Goal: Find specific page/section: Find specific page/section

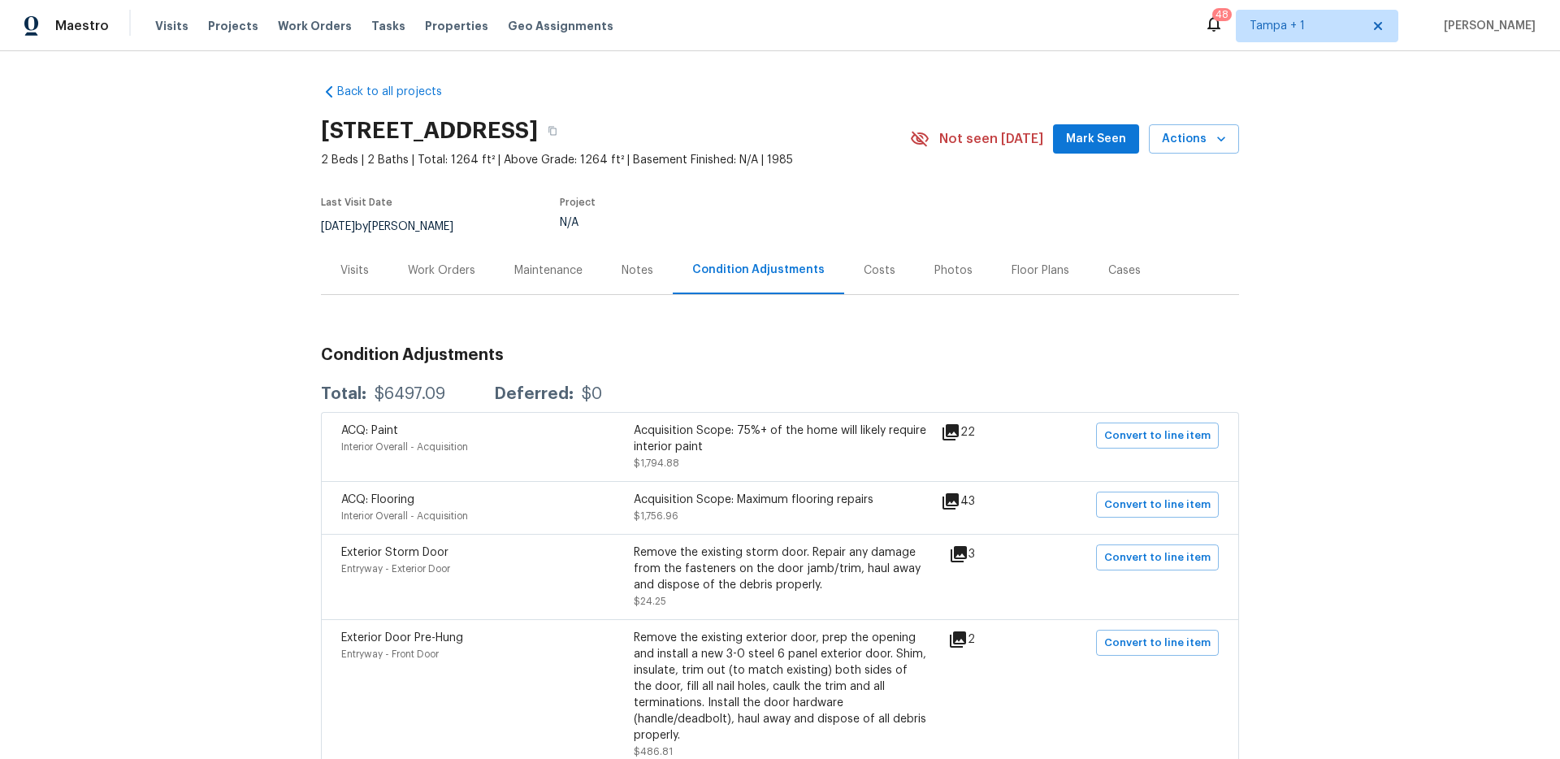
scroll to position [1499, 0]
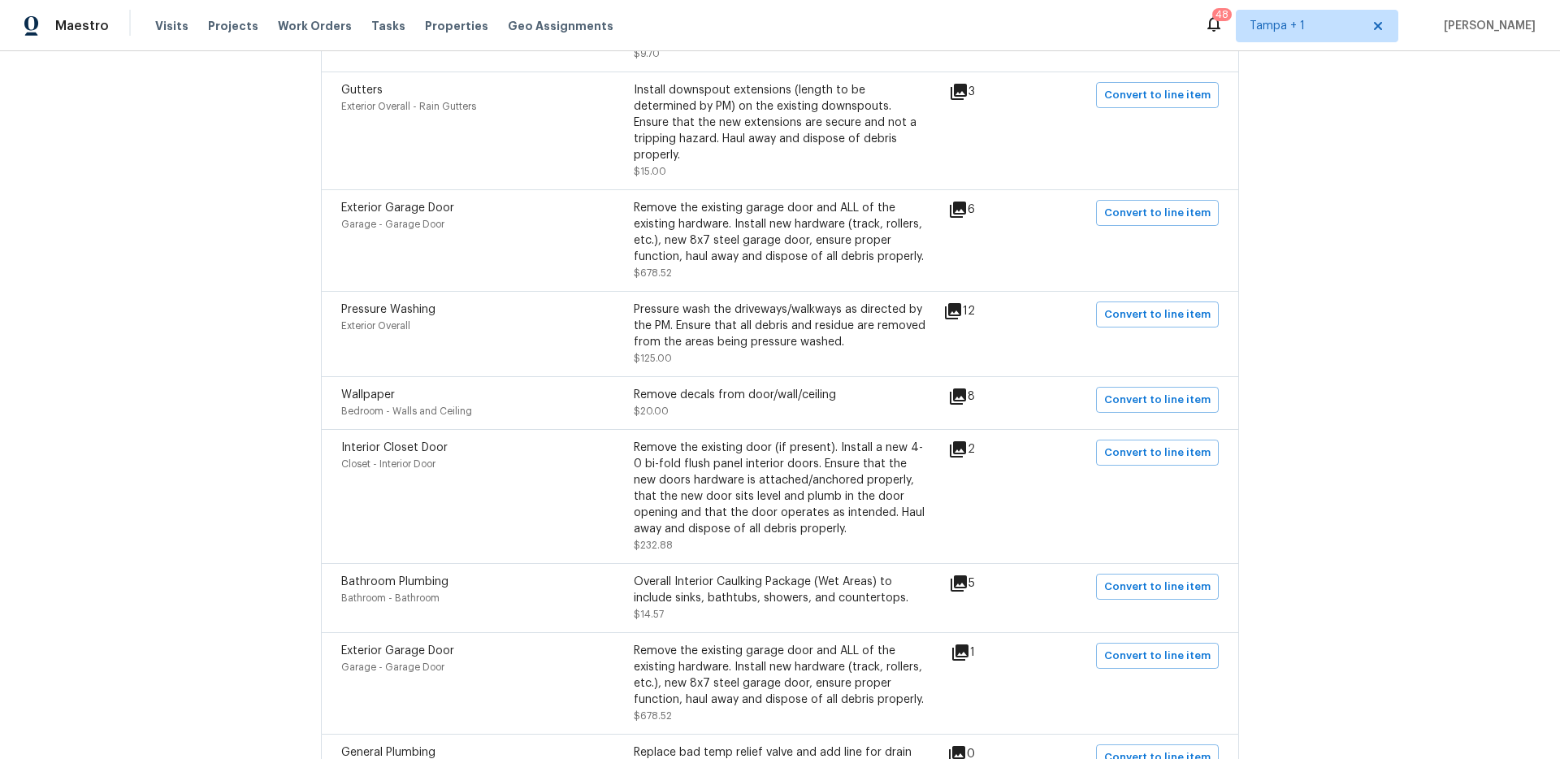
click at [1361, 463] on div "Back to all projects 8810 41st St N, Pinellas Park, FL 33782 2 Beds | 2 Baths |…" at bounding box center [780, 405] width 1560 height 708
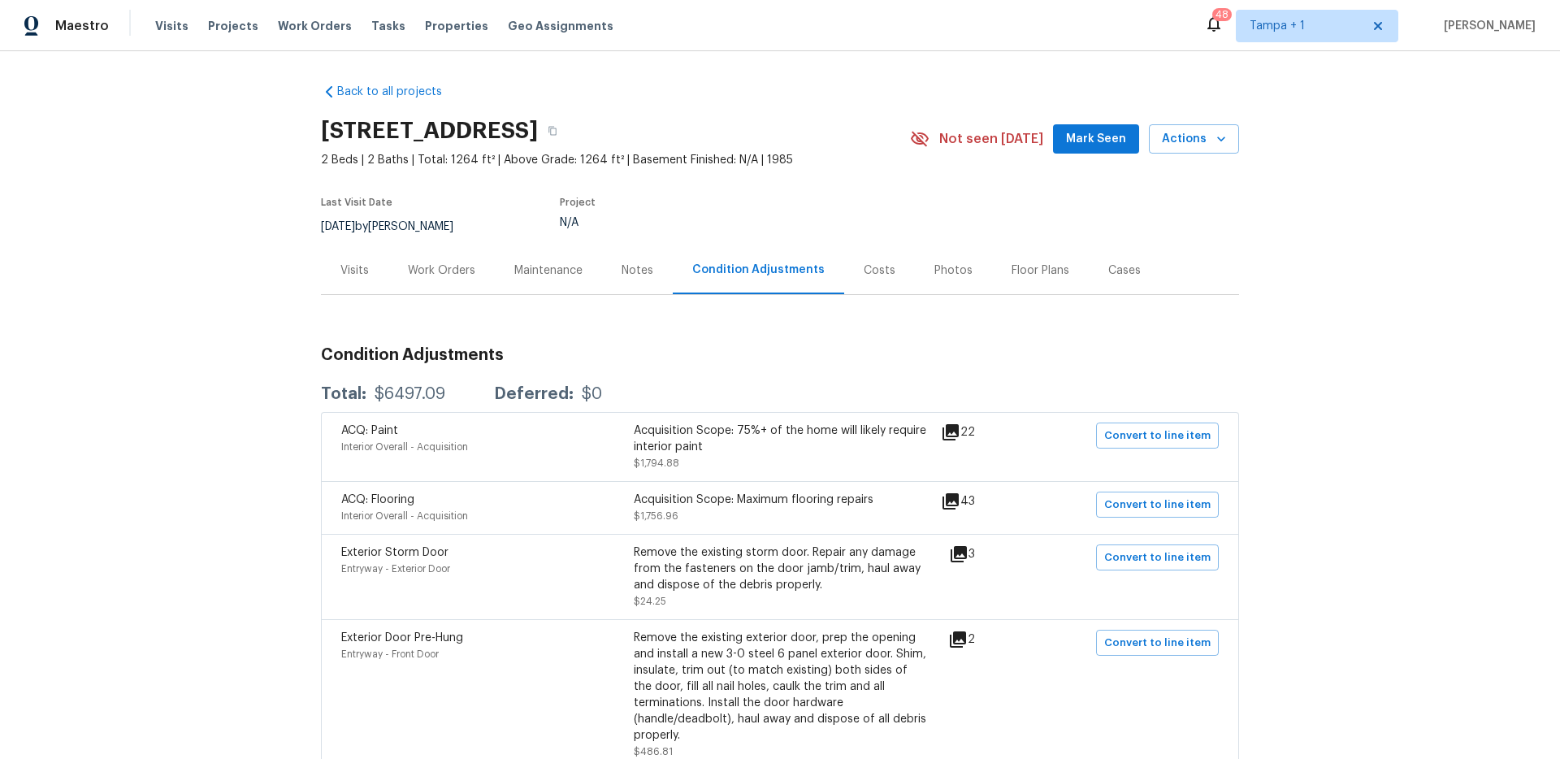
click at [1416, 386] on div "Back to all projects 8810 41st St N, Pinellas Park, FL 33782 2 Beds | 2 Baths |…" at bounding box center [780, 405] width 1560 height 708
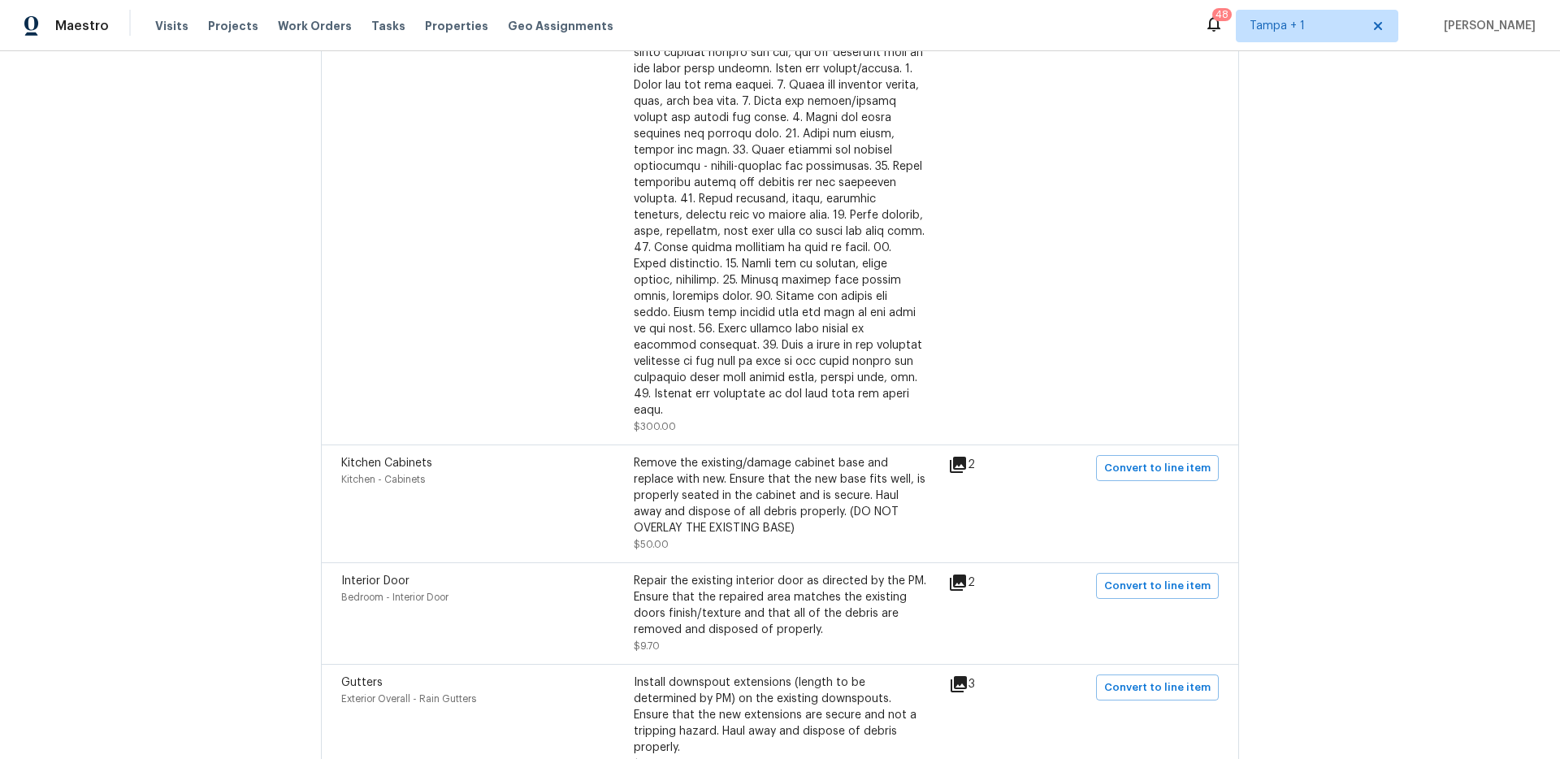
scroll to position [919, 0]
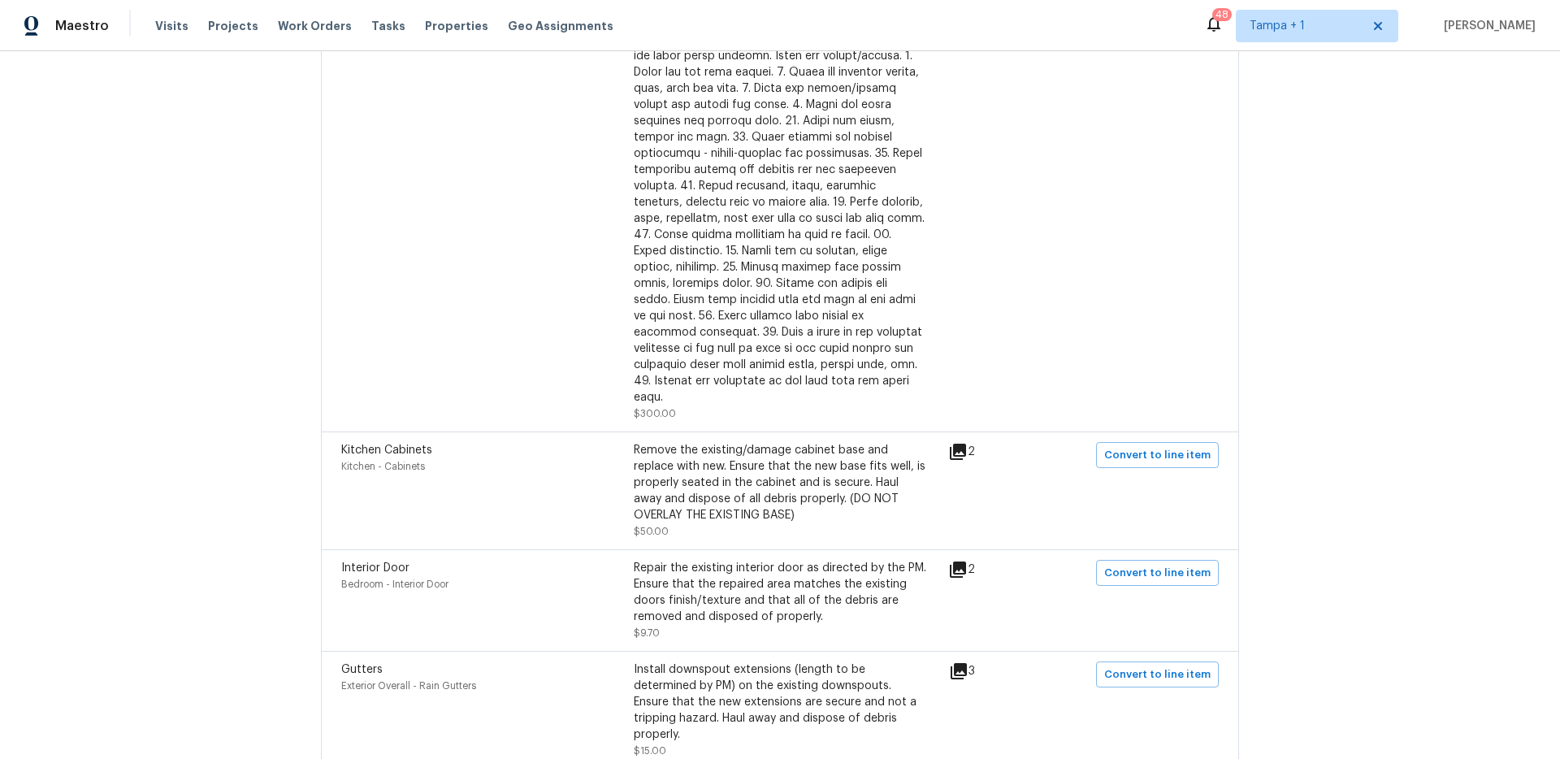
click at [960, 442] on icon at bounding box center [958, 452] width 20 height 20
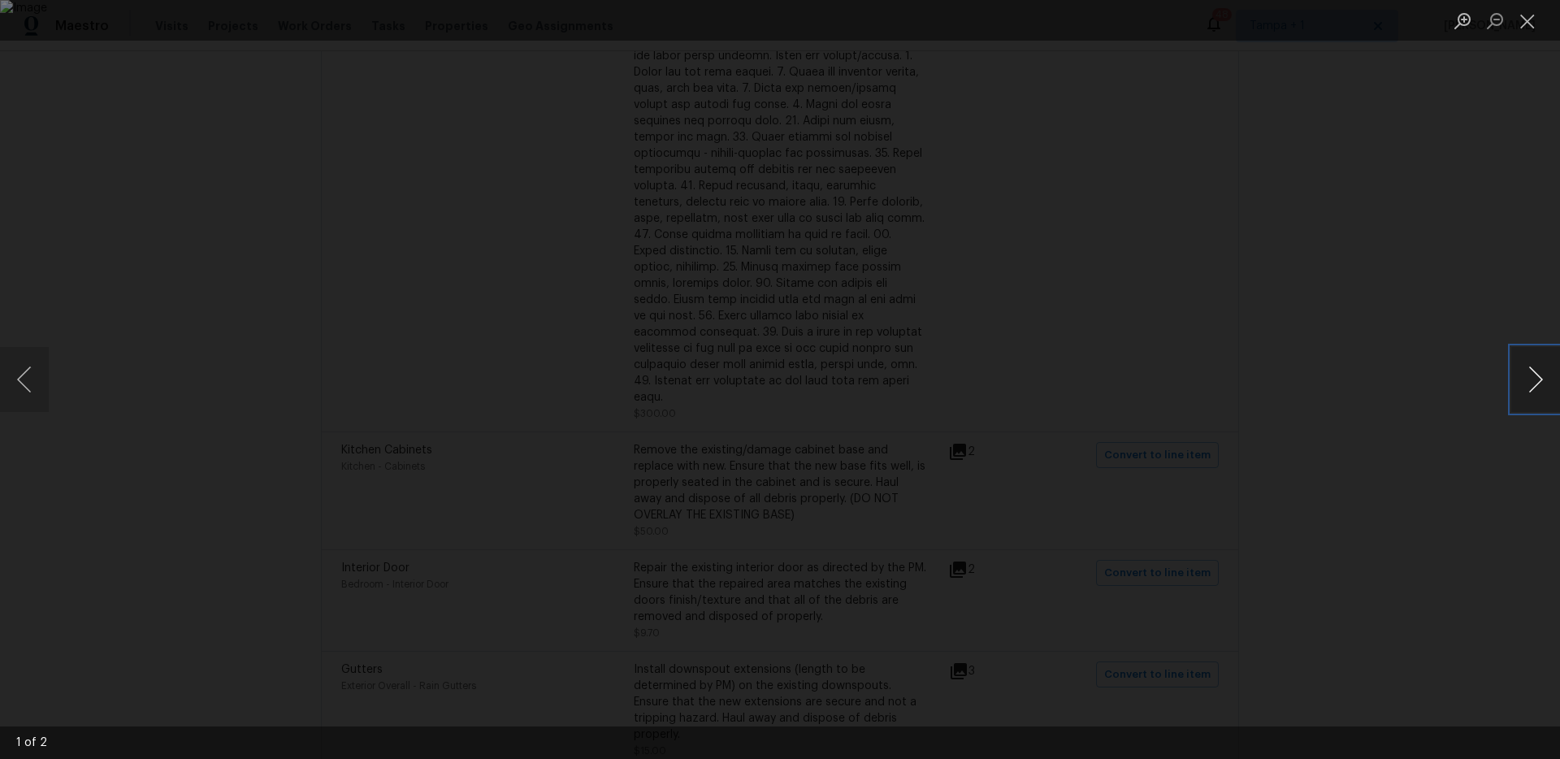
click at [1533, 375] on button "Next image" at bounding box center [1536, 379] width 49 height 65
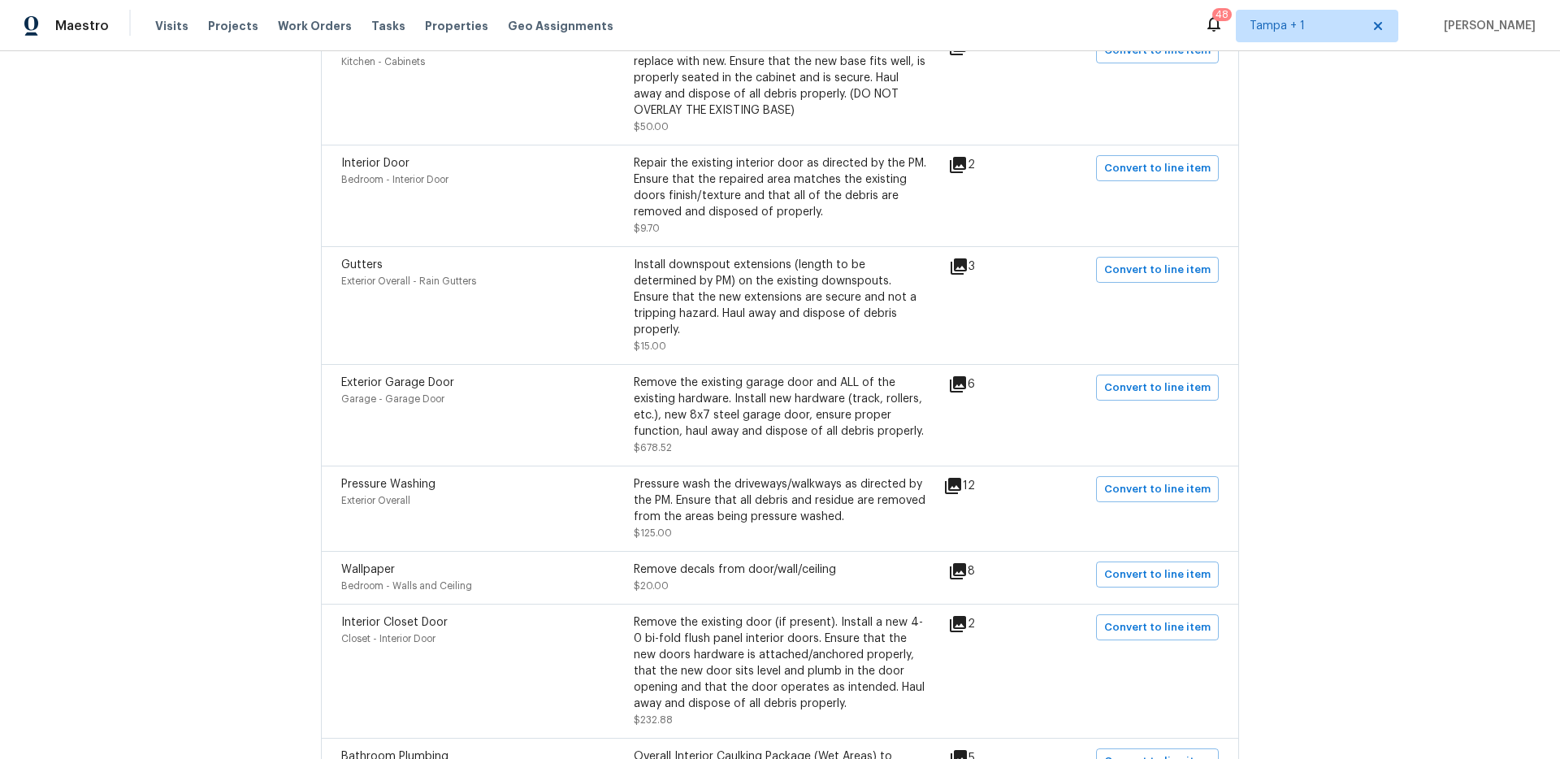
scroll to position [1330, 0]
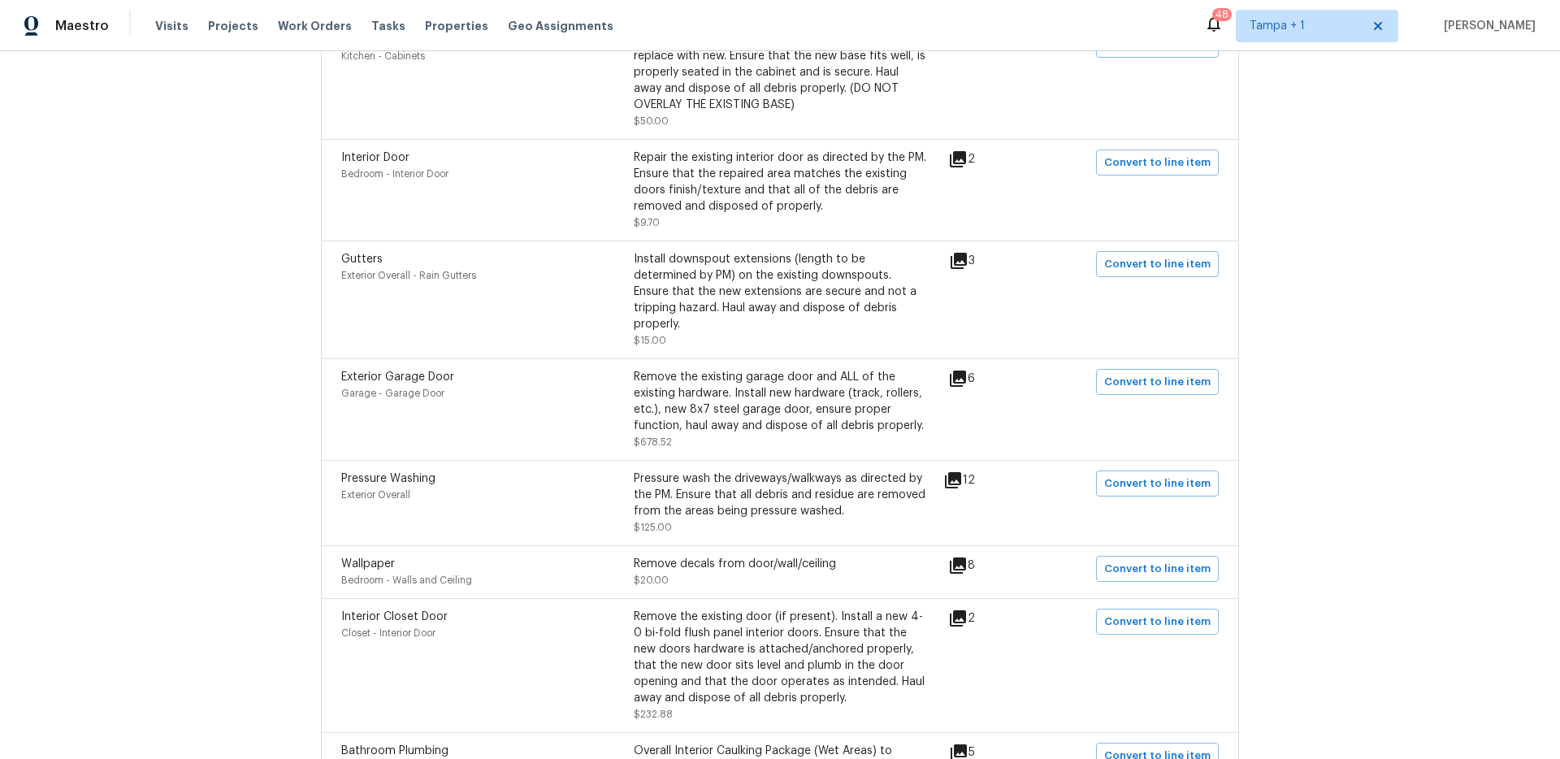
click at [961, 151] on icon at bounding box center [958, 159] width 16 height 16
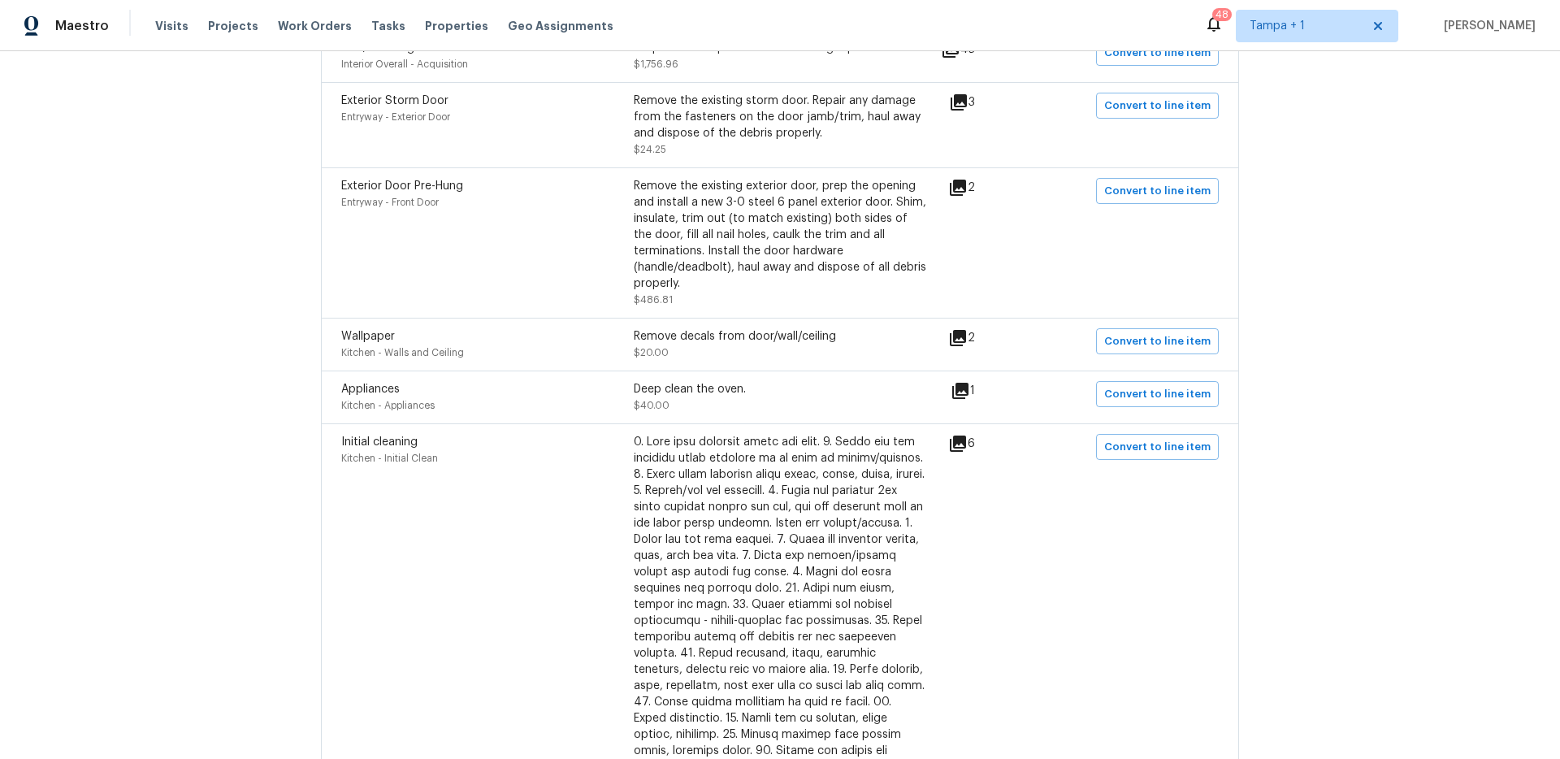
scroll to position [1531, 0]
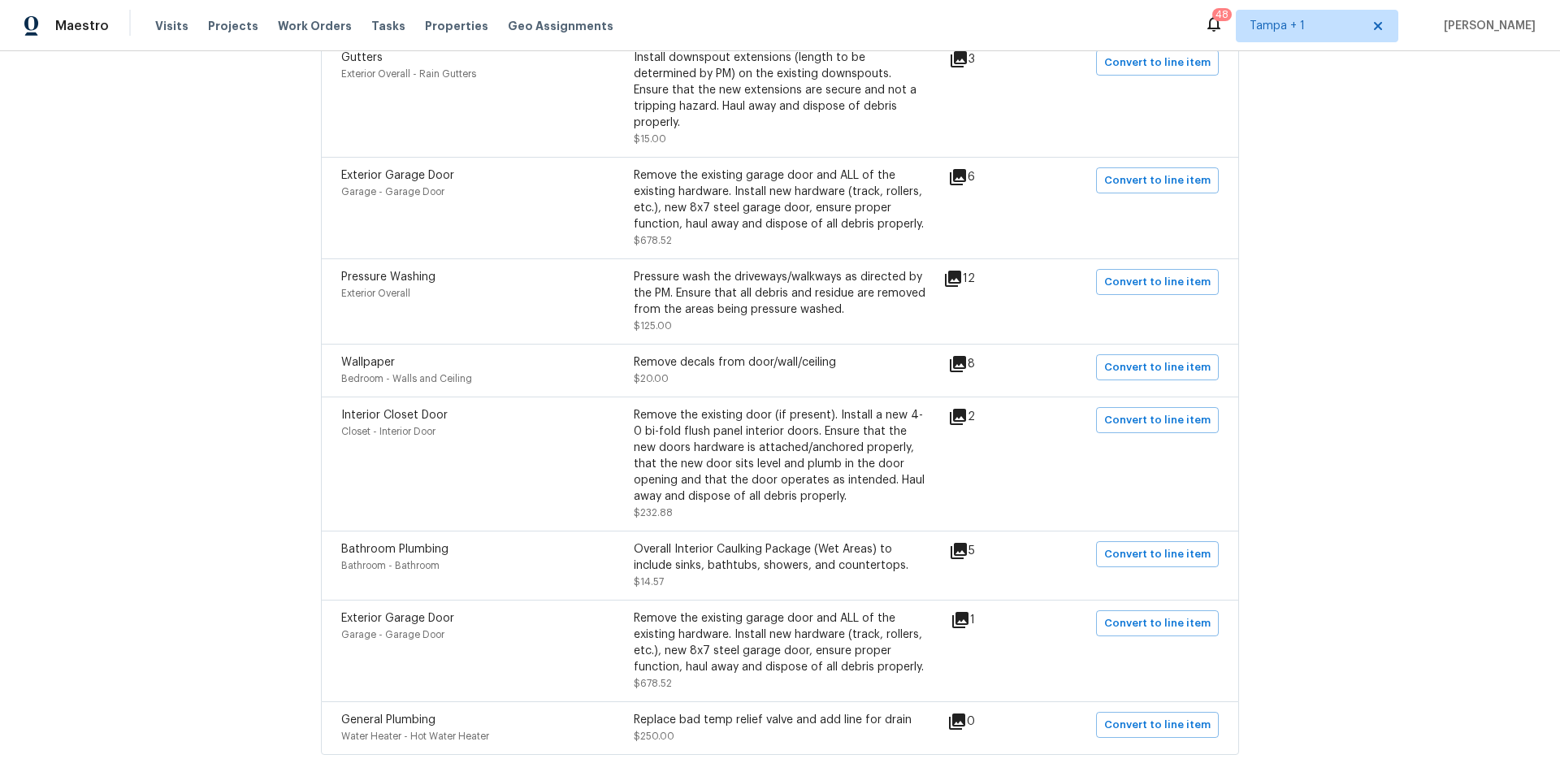
click at [967, 354] on icon at bounding box center [958, 364] width 20 height 20
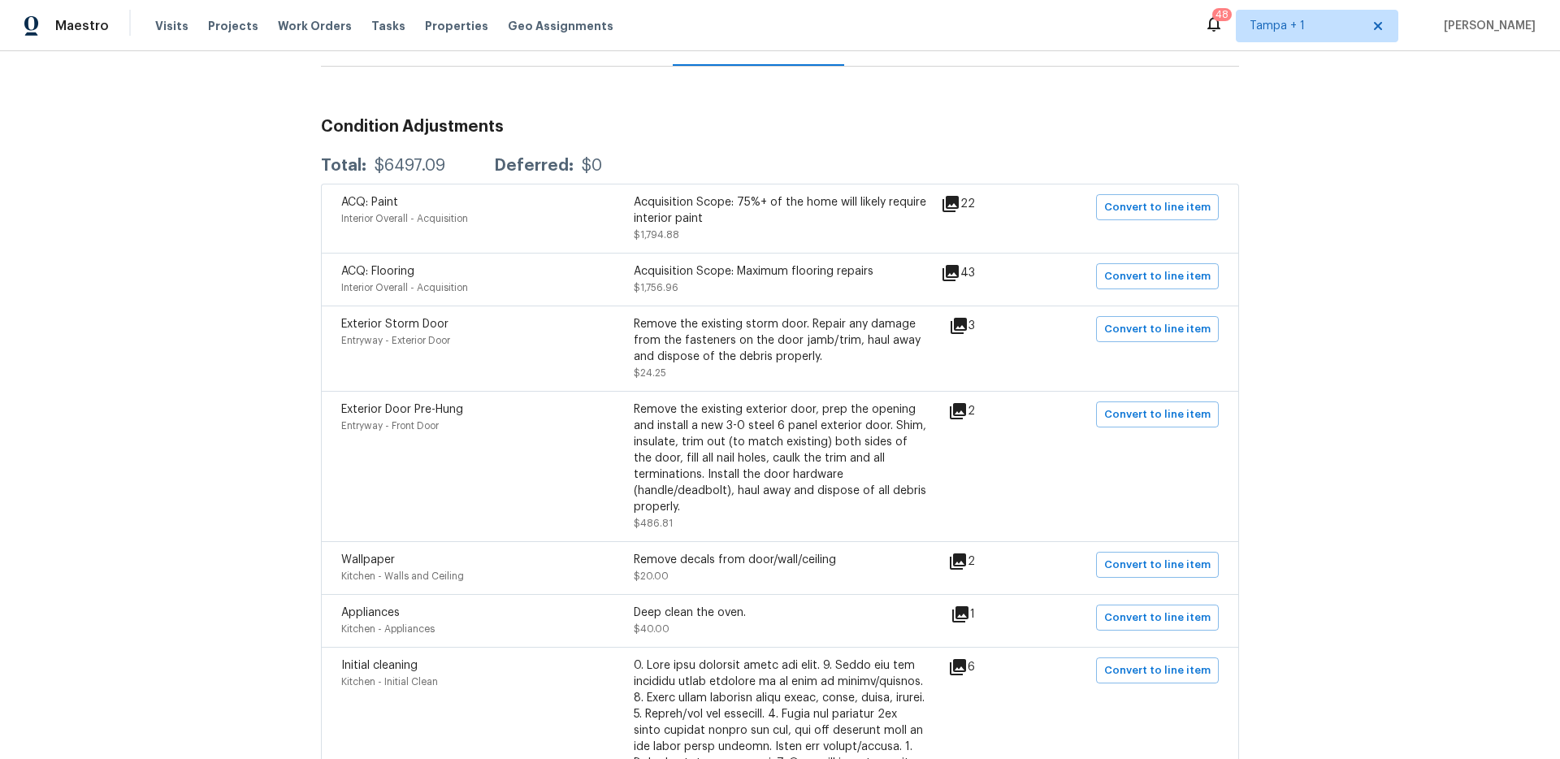
scroll to position [134, 0]
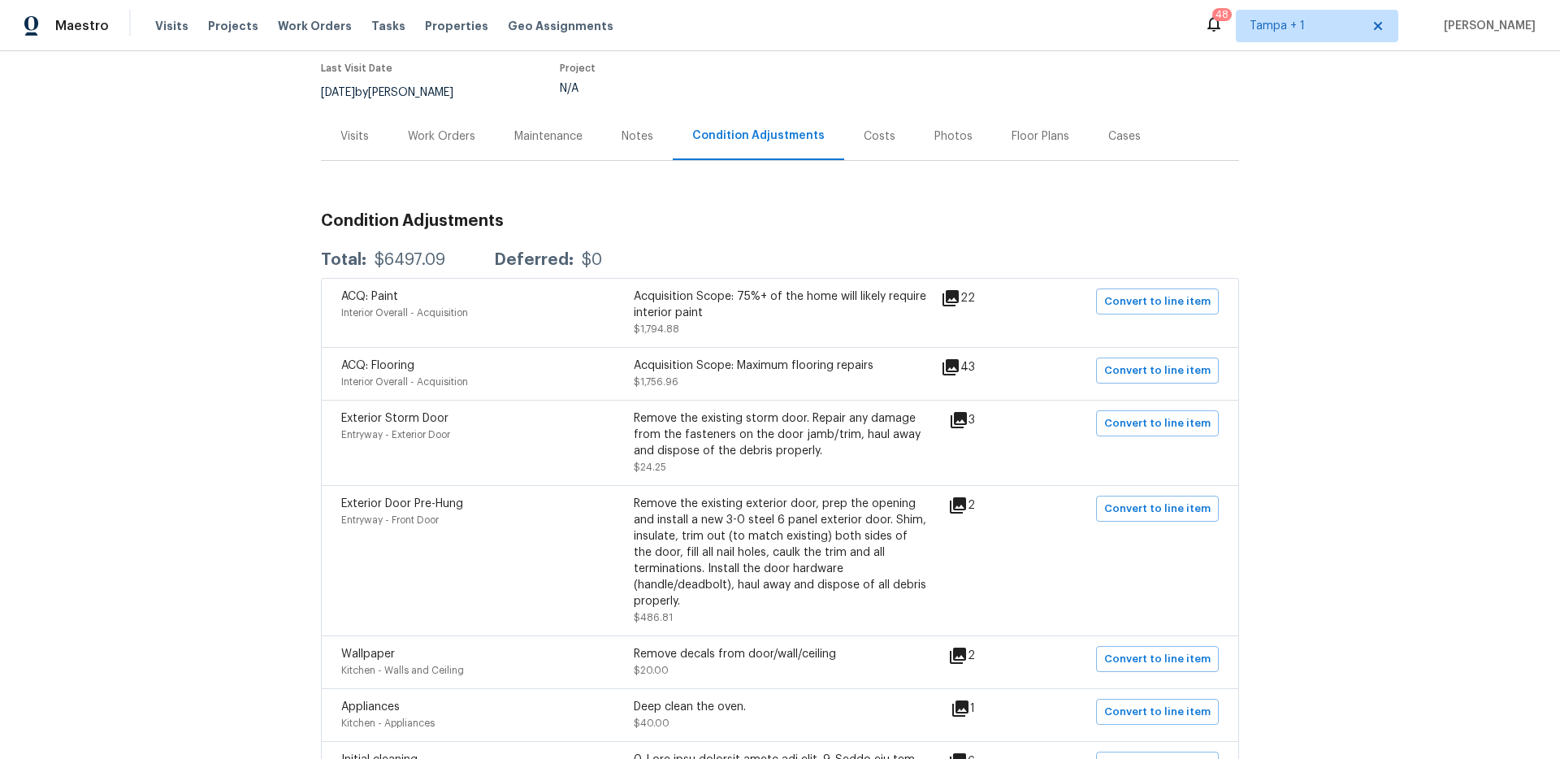
click at [969, 663] on div "2" at bounding box center [987, 656] width 79 height 20
click at [966, 659] on icon at bounding box center [958, 656] width 16 height 16
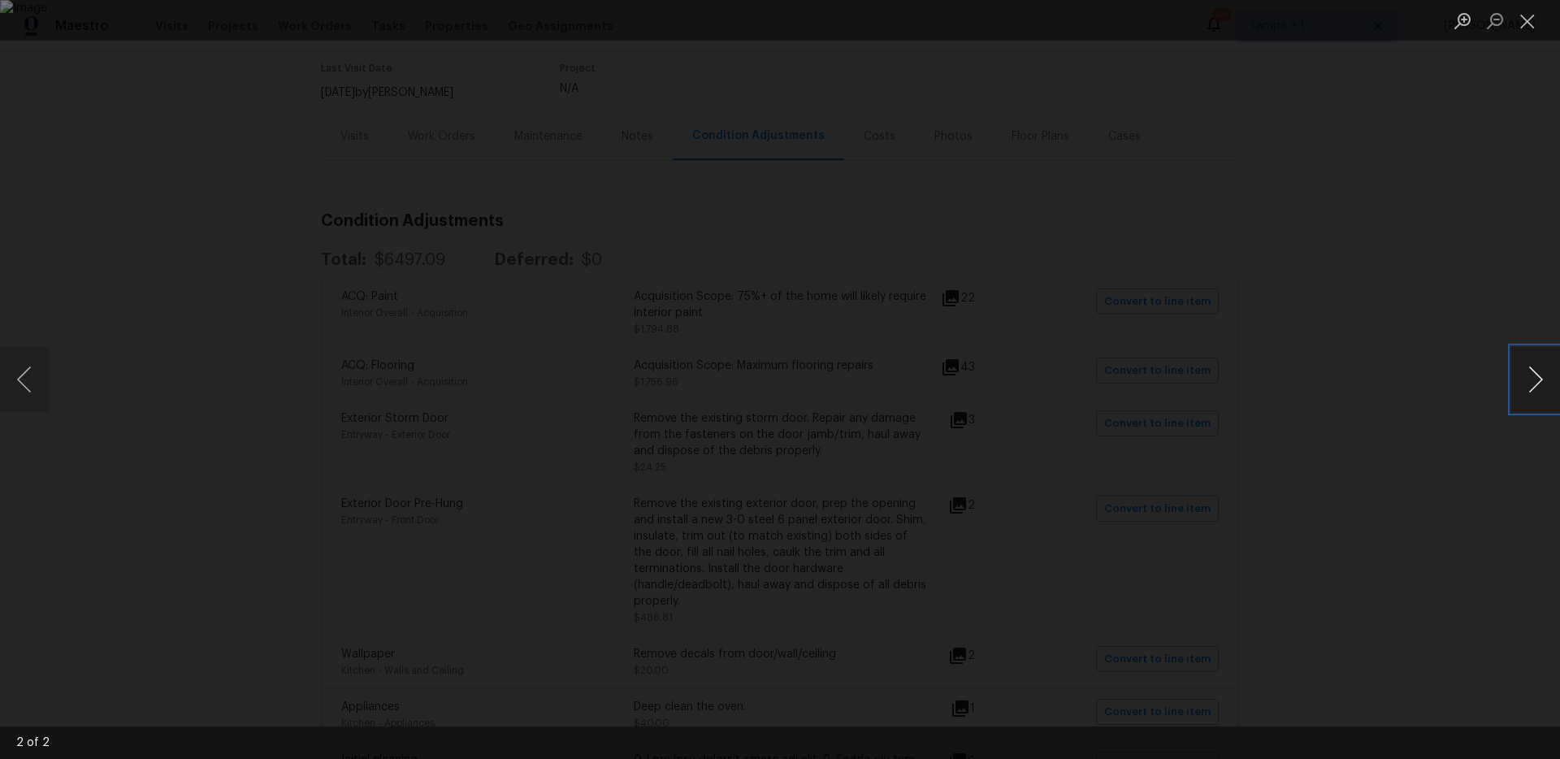
click at [1542, 376] on button "Next image" at bounding box center [1536, 379] width 49 height 65
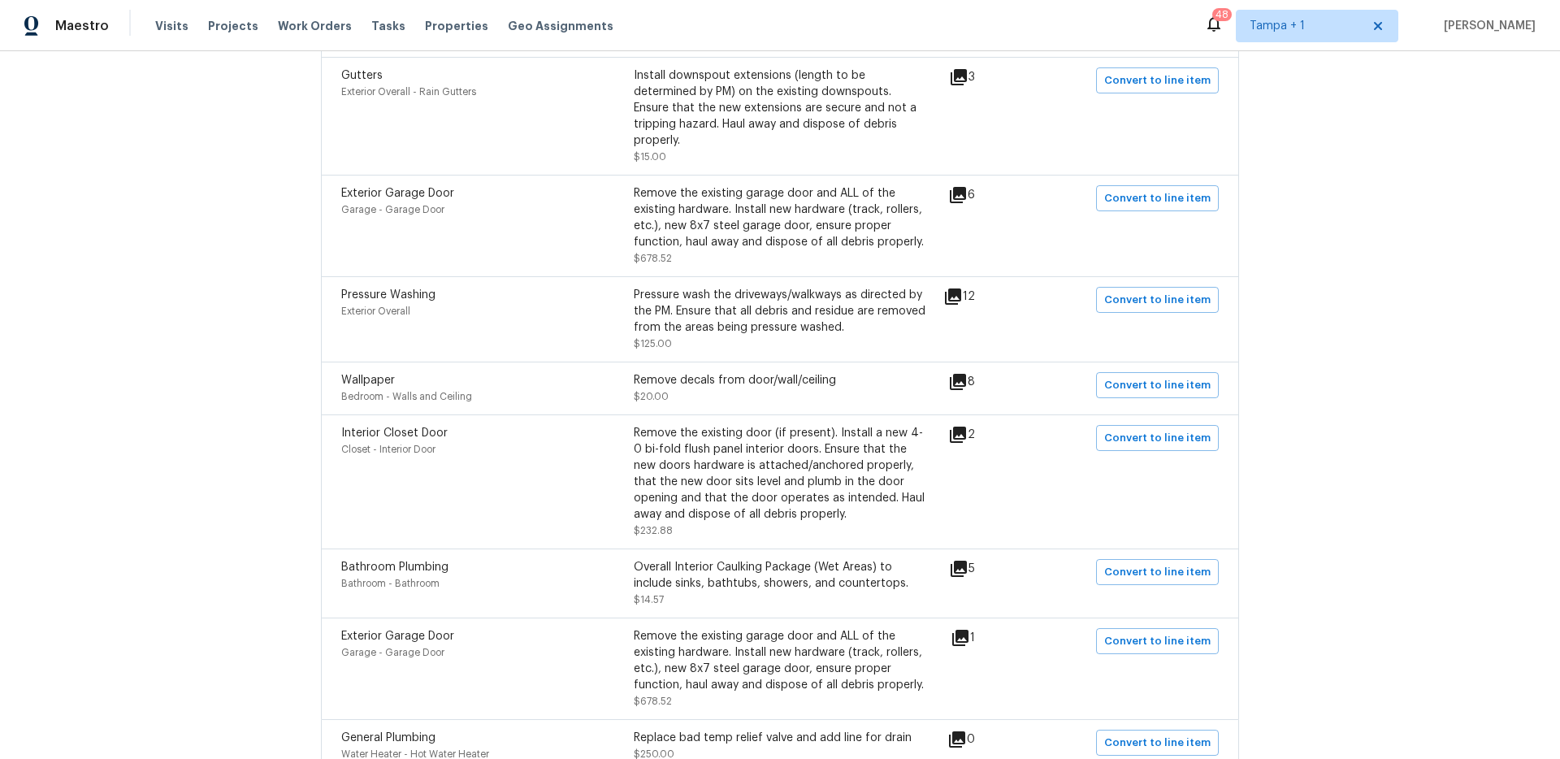
scroll to position [1604, 0]
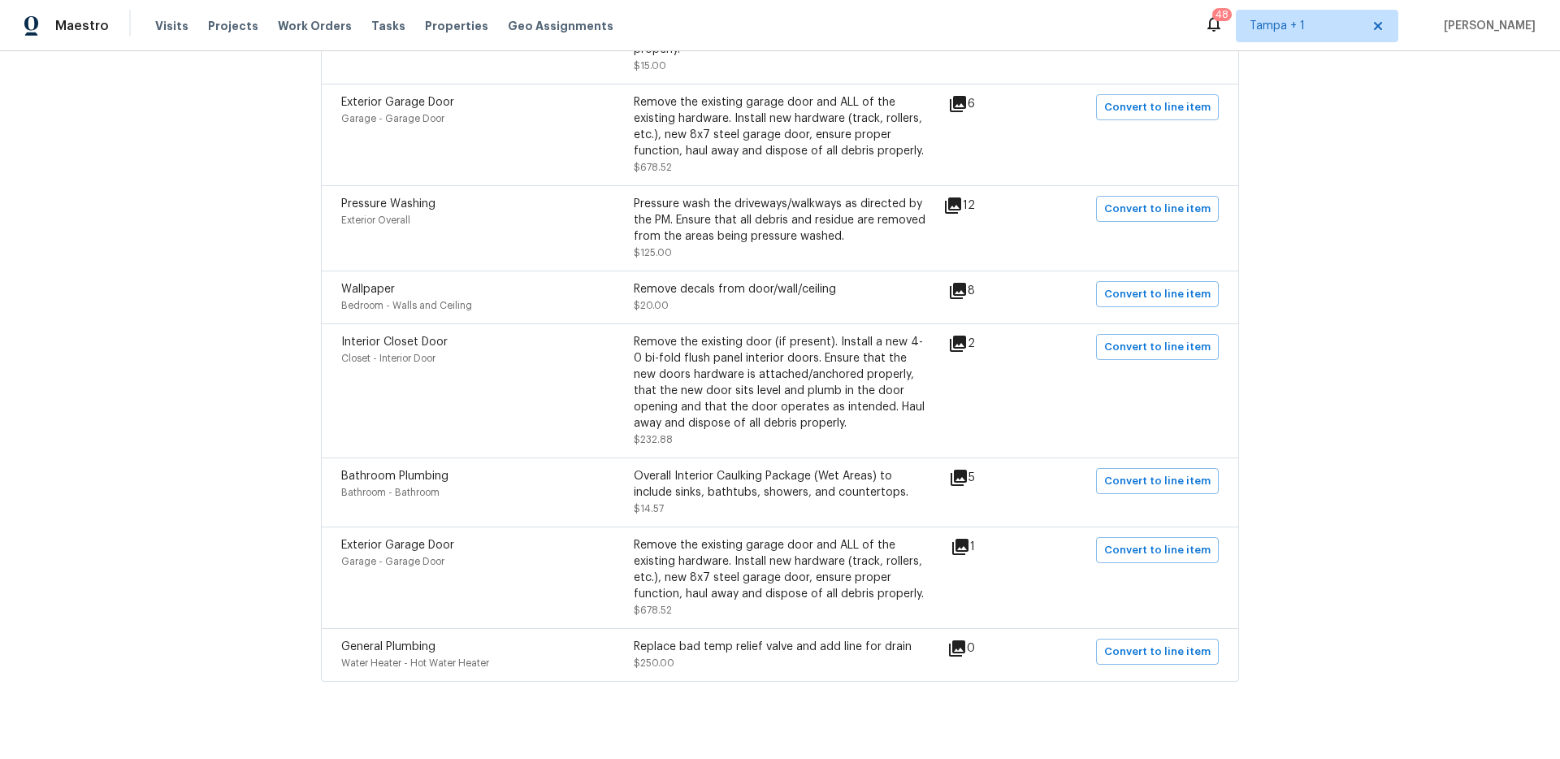
click at [957, 283] on icon at bounding box center [958, 291] width 16 height 16
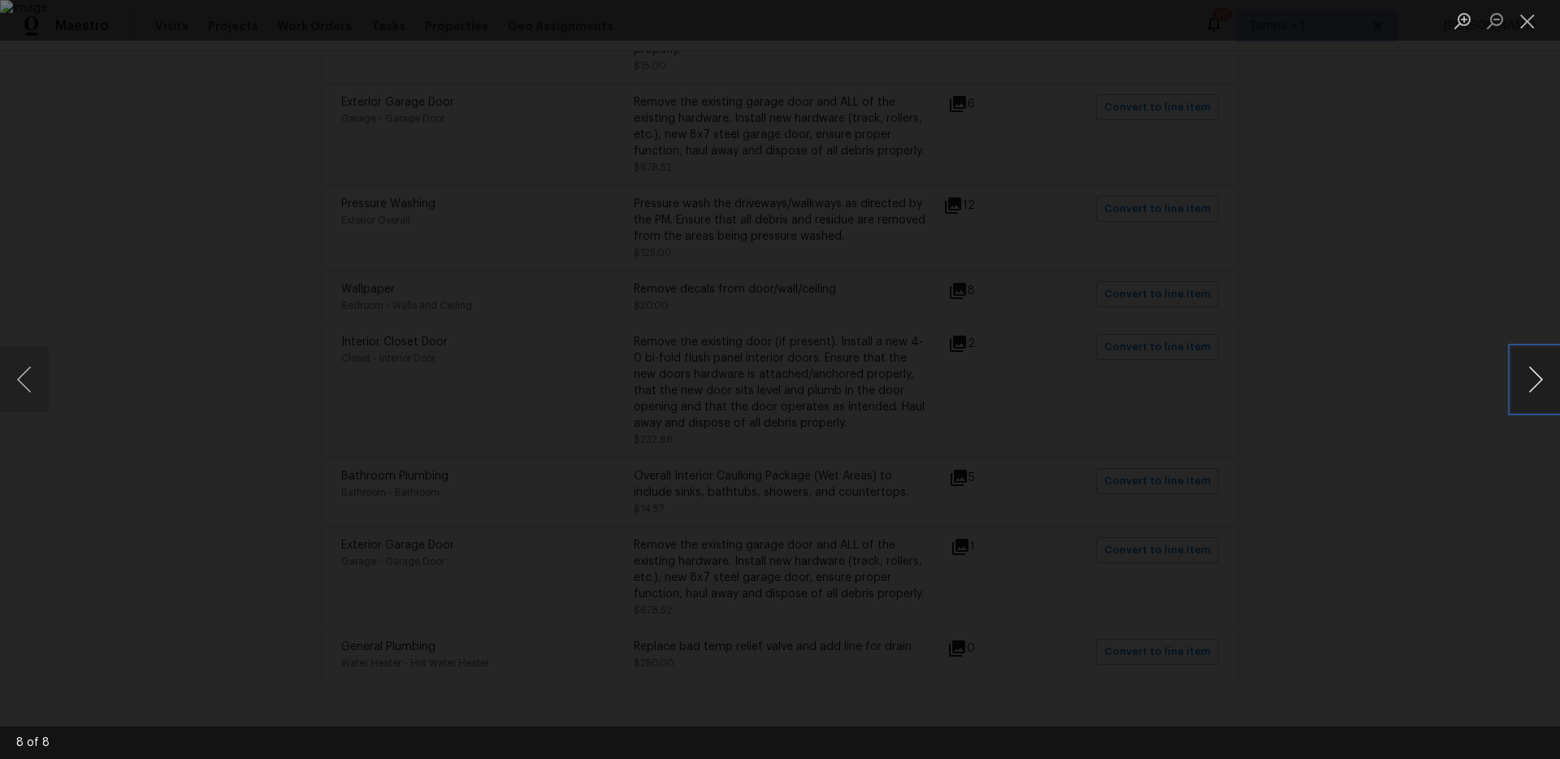
click at [1535, 380] on button "Next image" at bounding box center [1536, 379] width 49 height 65
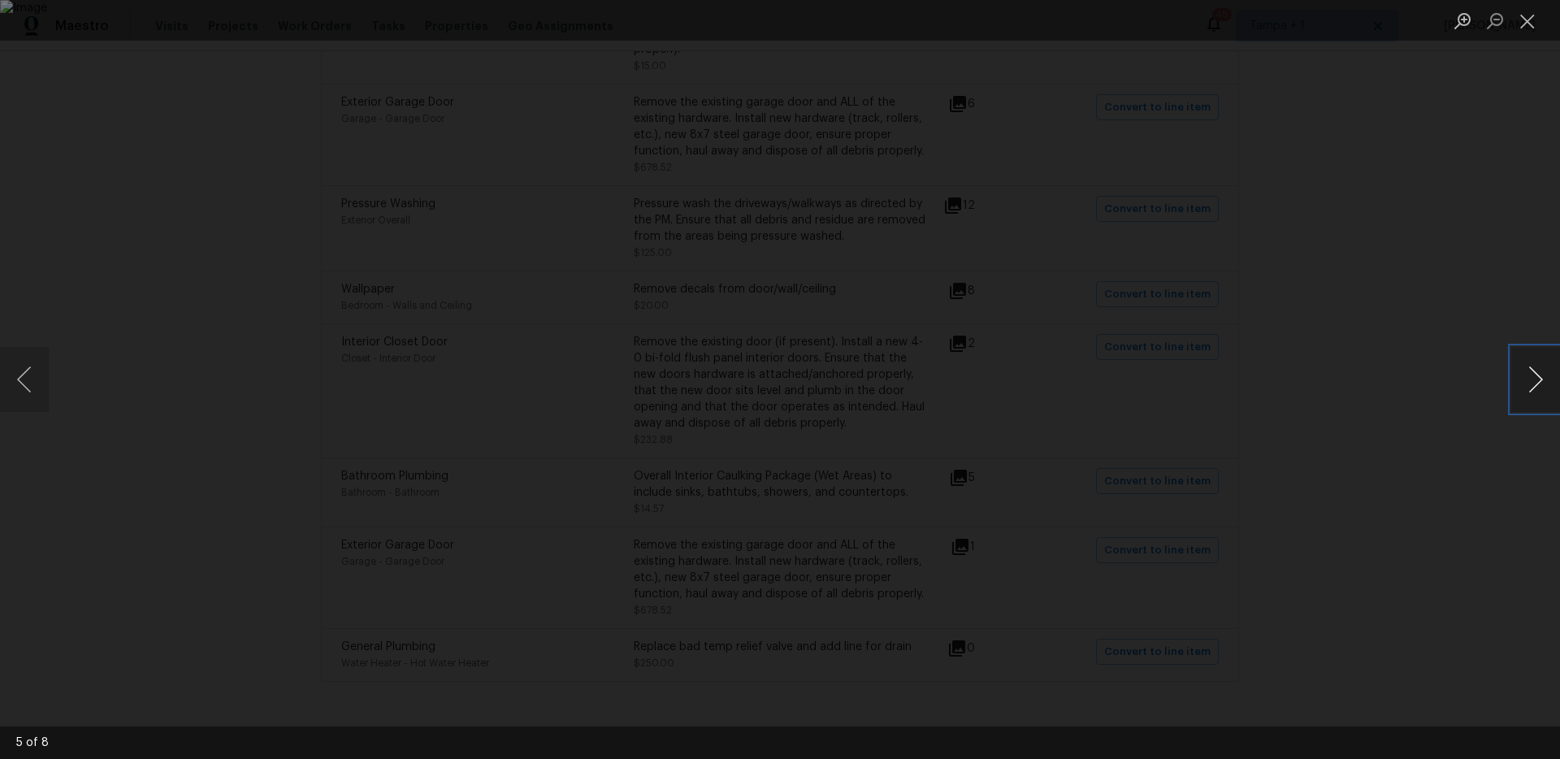
click at [1535, 380] on button "Next image" at bounding box center [1536, 379] width 49 height 65
drag, startPoint x: 1538, startPoint y: 25, endPoint x: 1469, endPoint y: 41, distance: 70.0
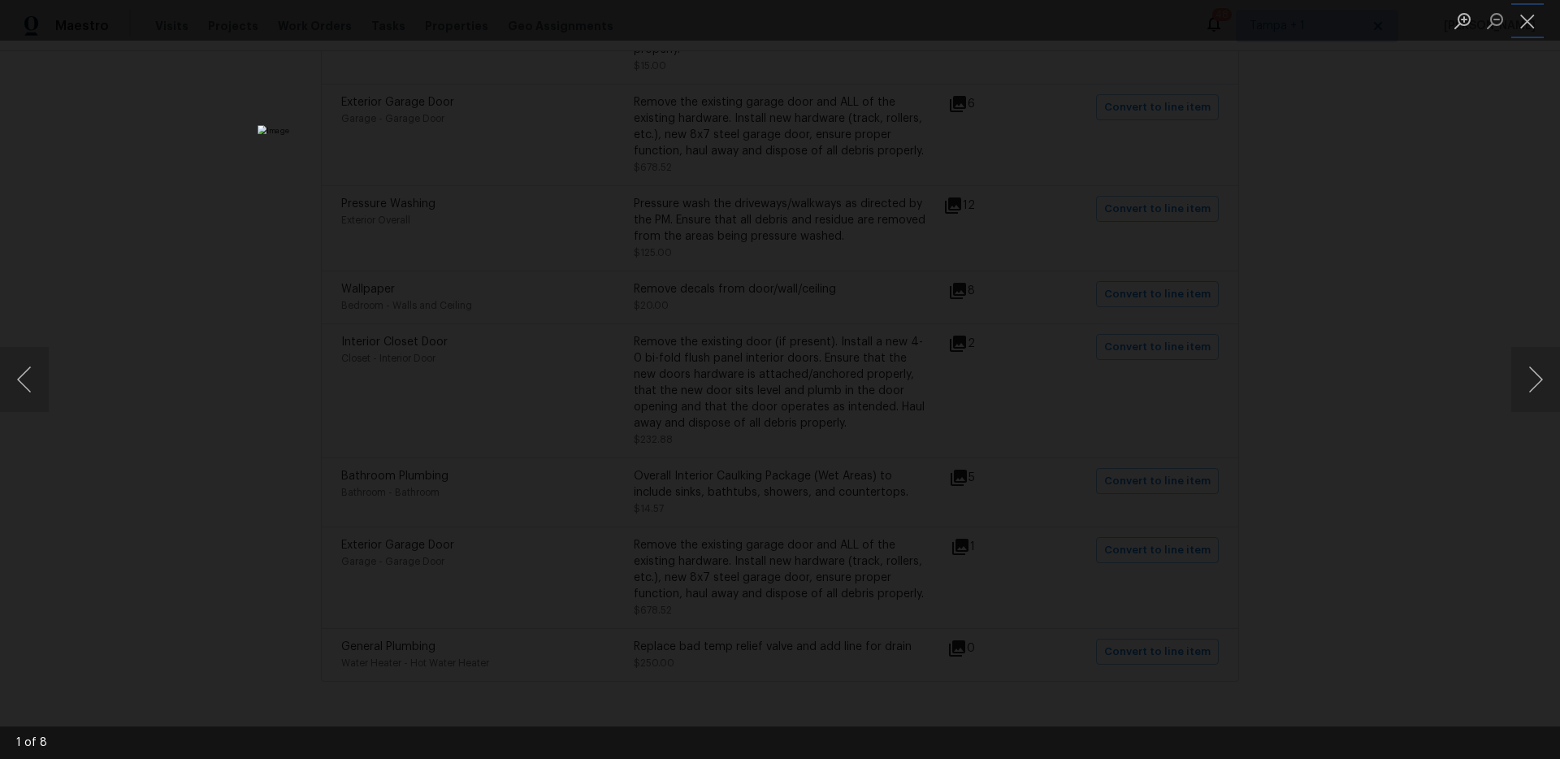
click at [1537, 25] on button "Close lightbox" at bounding box center [1528, 21] width 33 height 28
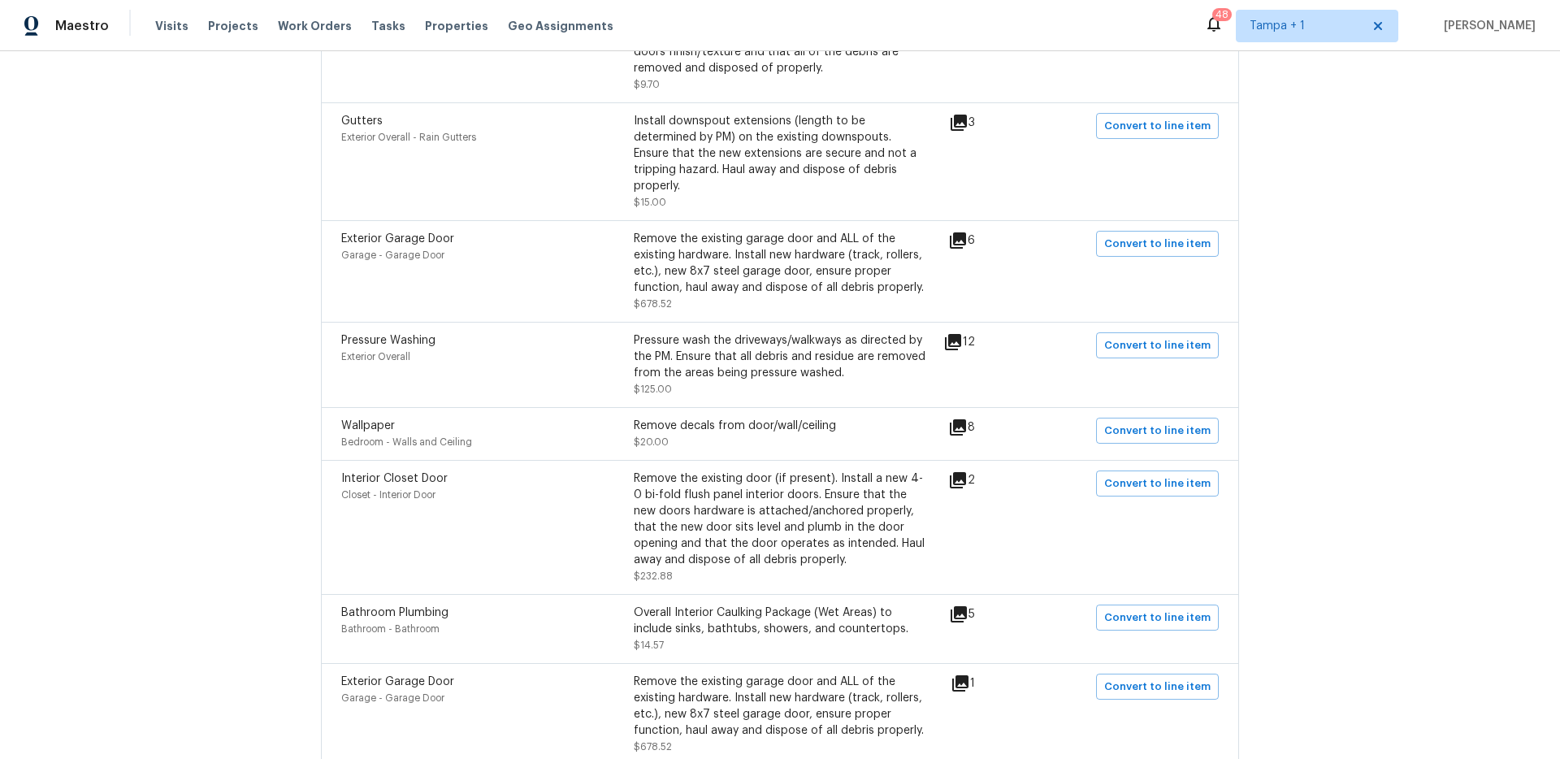
scroll to position [1500, 0]
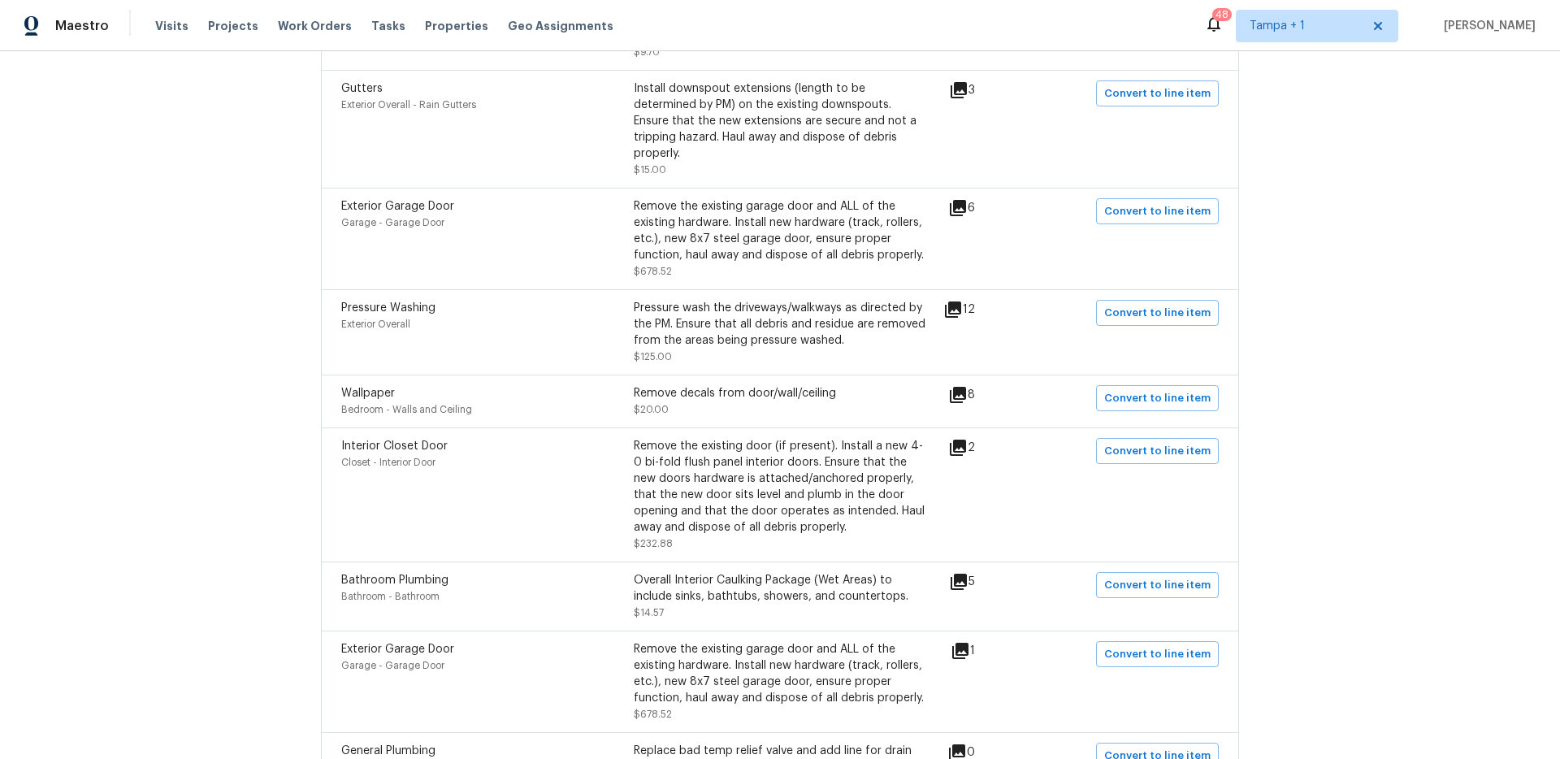
click at [960, 438] on icon at bounding box center [958, 448] width 20 height 20
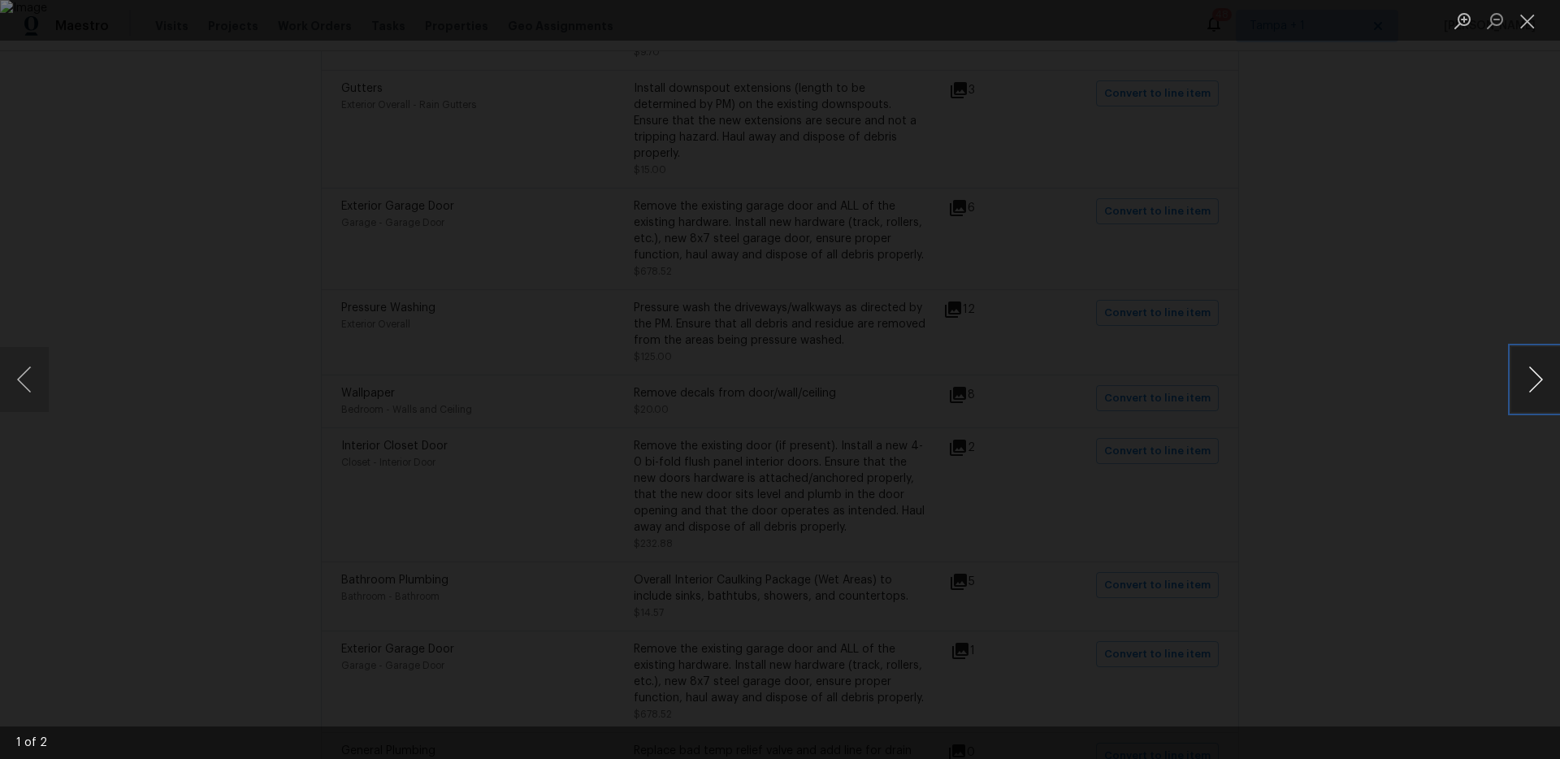
click at [1542, 388] on button "Next image" at bounding box center [1536, 379] width 49 height 65
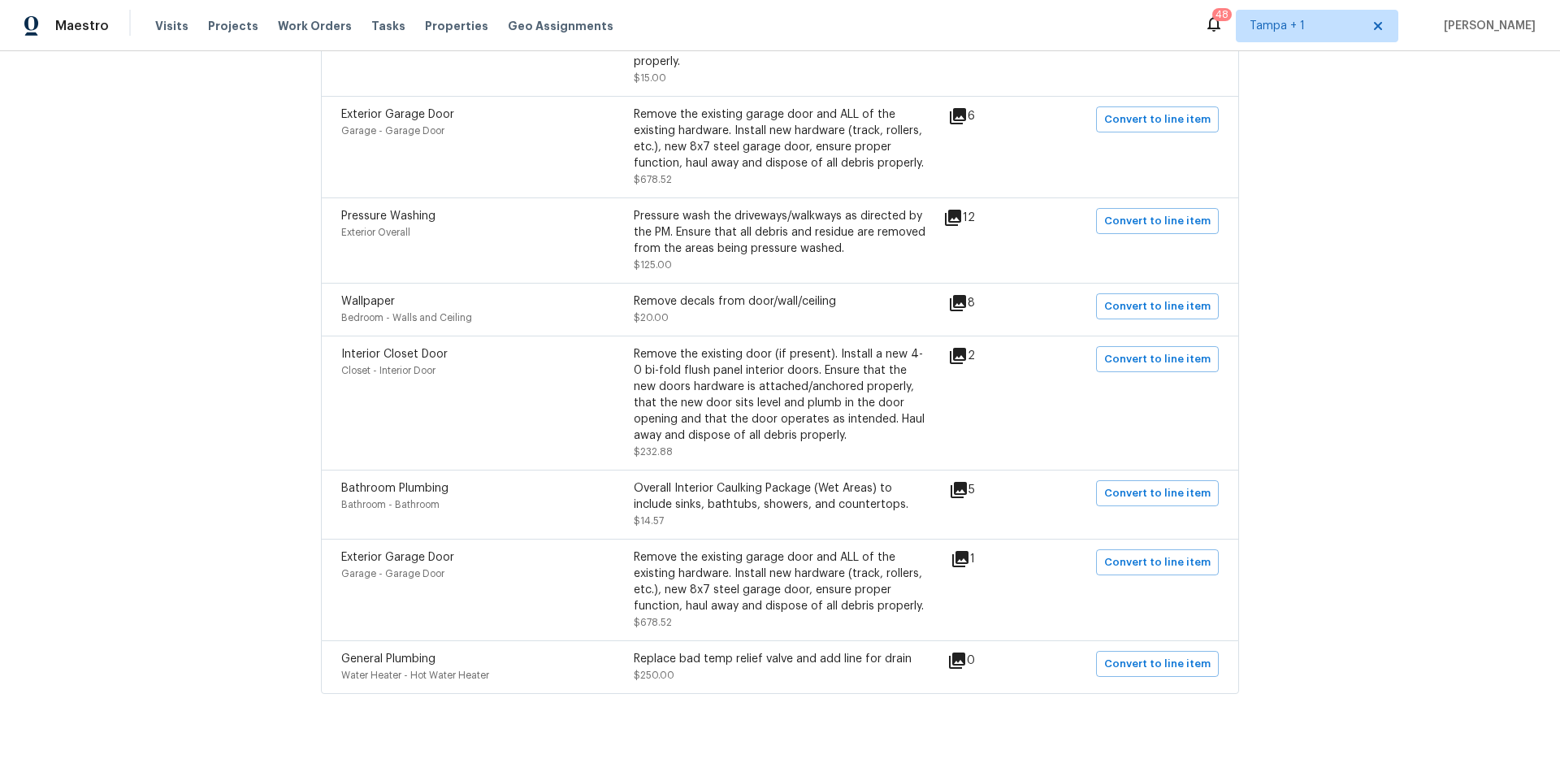
scroll to position [1604, 0]
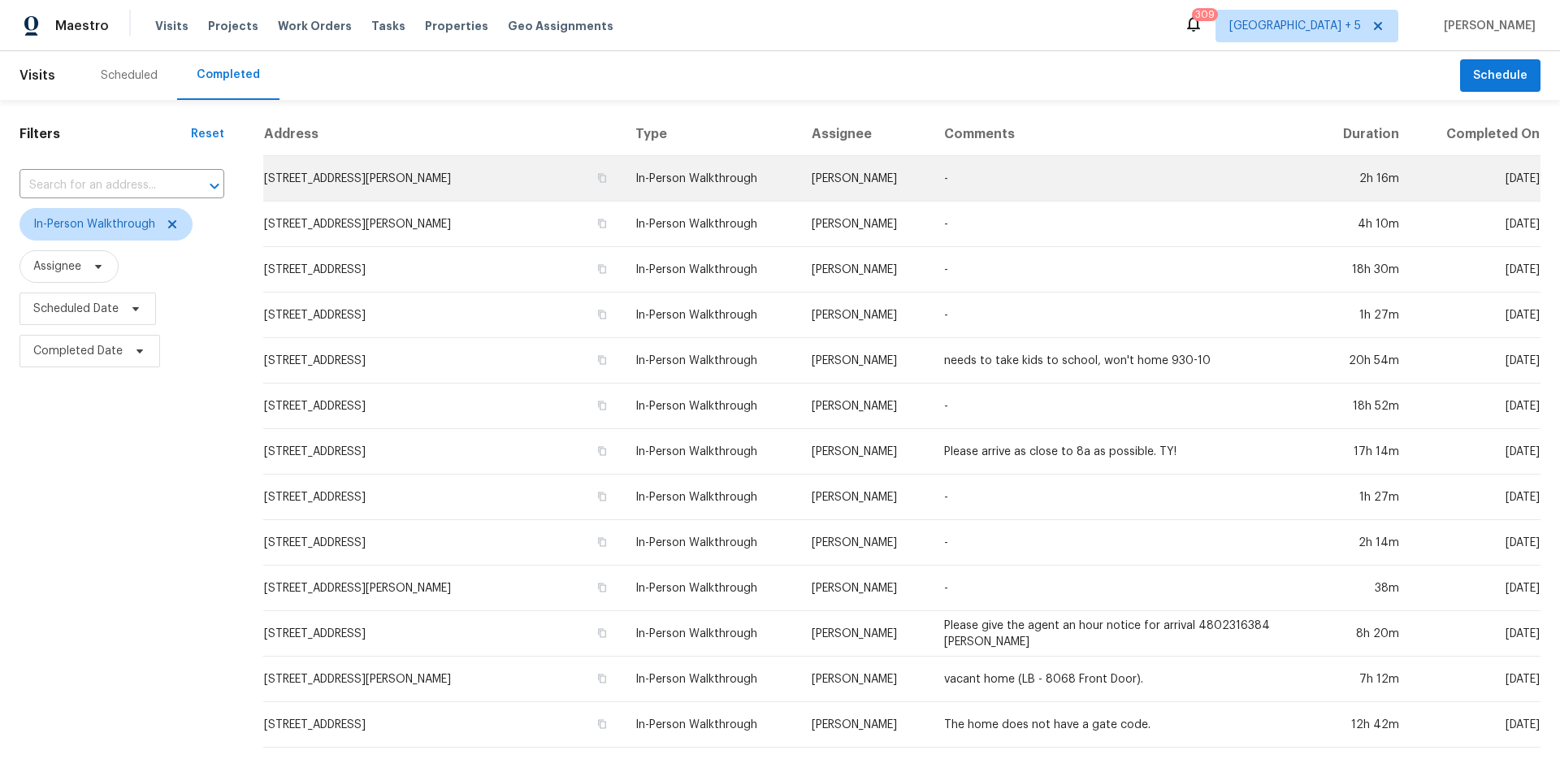
click at [691, 182] on td "In-Person Walkthrough" at bounding box center [711, 179] width 176 height 46
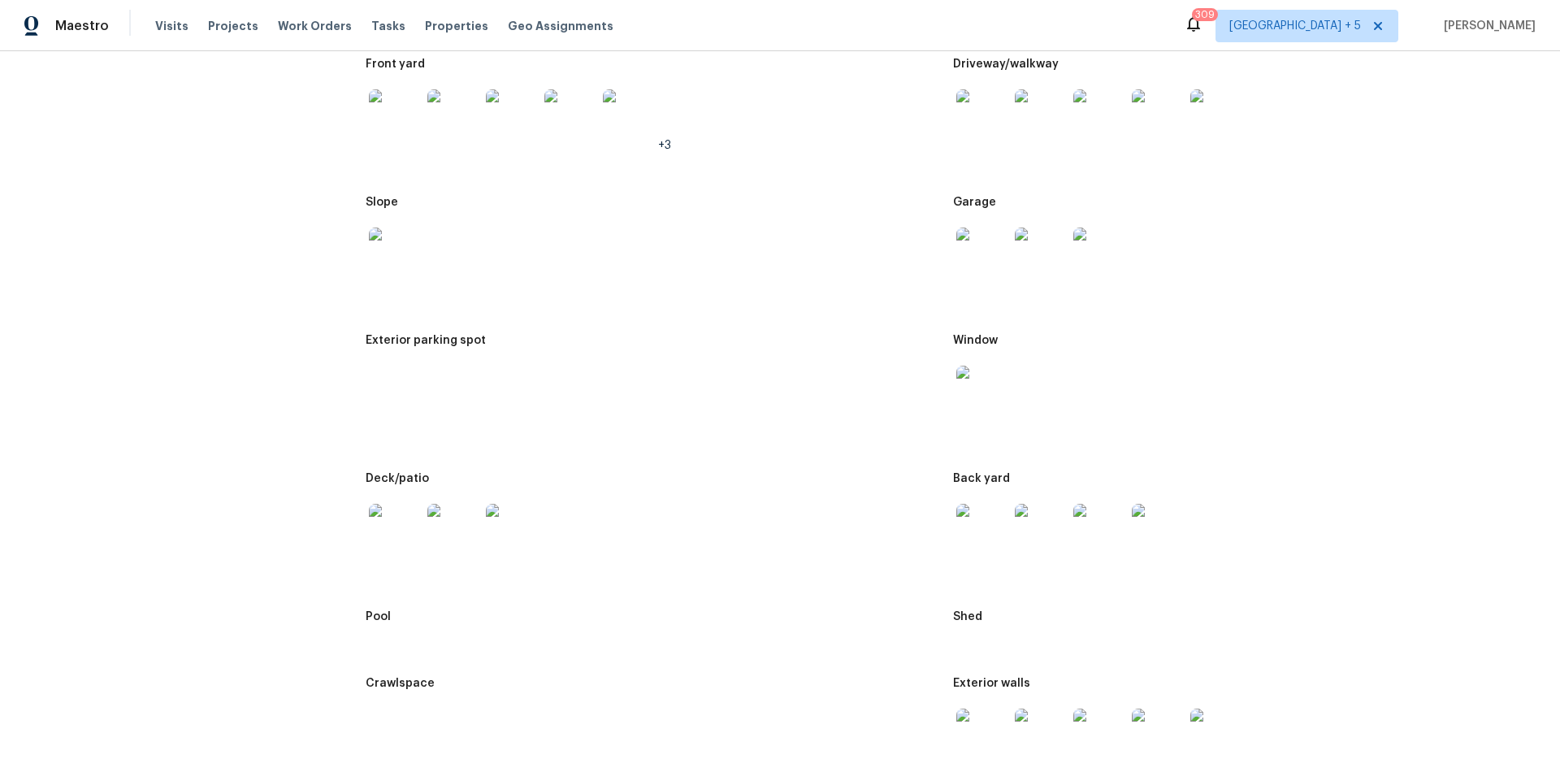
click at [820, 299] on figure "Slope" at bounding box center [660, 256] width 588 height 119
